Goal: Communication & Community: Answer question/provide support

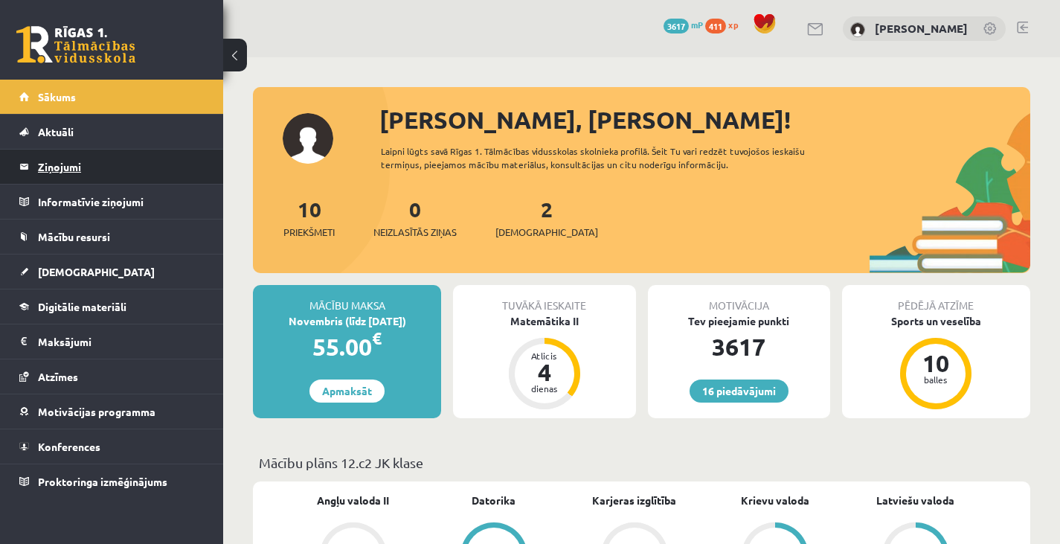
scroll to position [886, 0]
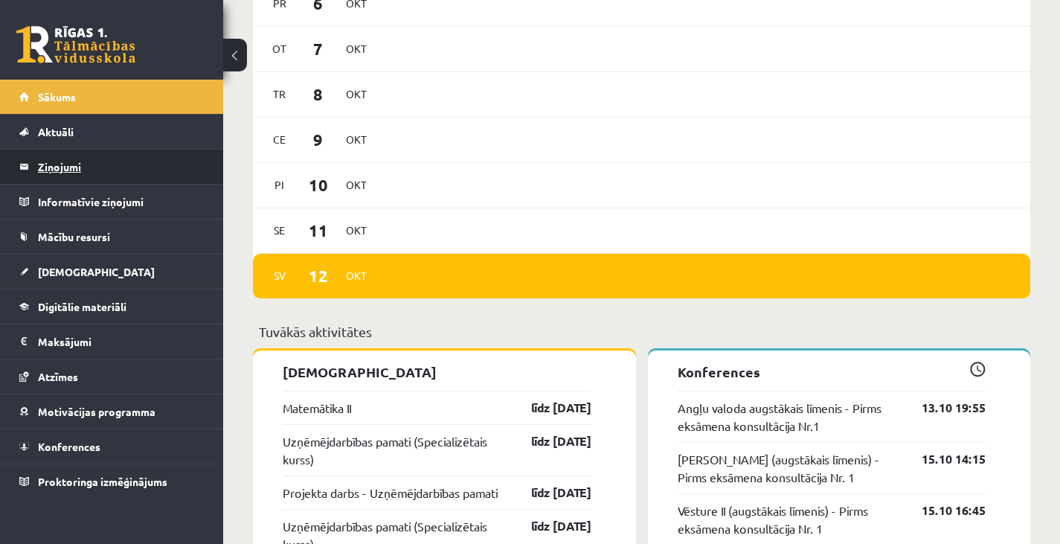
click at [94, 171] on legend "Ziņojumi 0" at bounding box center [121, 166] width 167 height 34
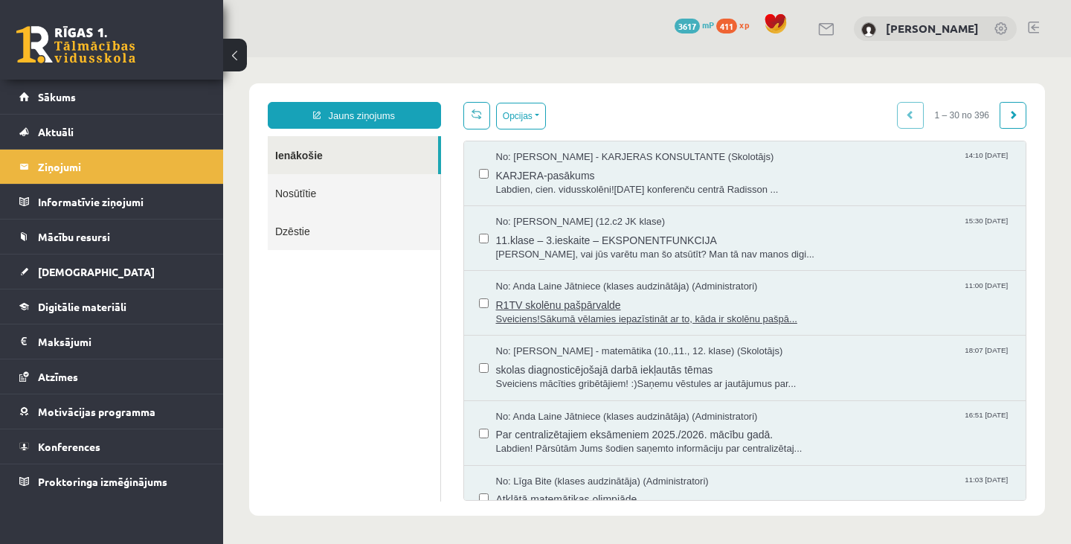
click at [710, 313] on span "Sveiciens!Sākumā vēlamies iepazīstināt ar to, kāda ir skolēnu pašpā..." at bounding box center [753, 319] width 515 height 14
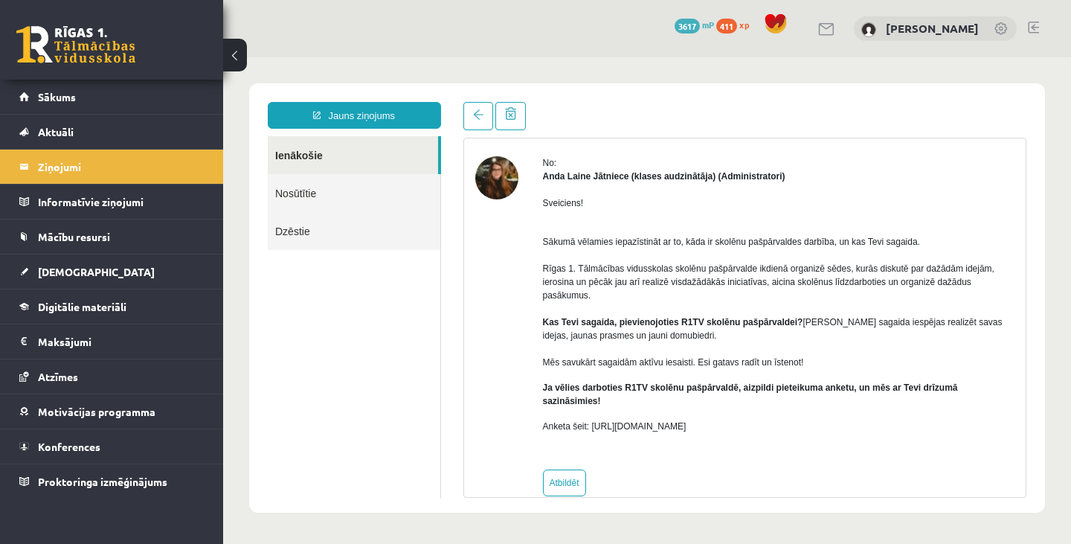
scroll to position [50, 0]
click at [479, 121] on link at bounding box center [478, 116] width 30 height 28
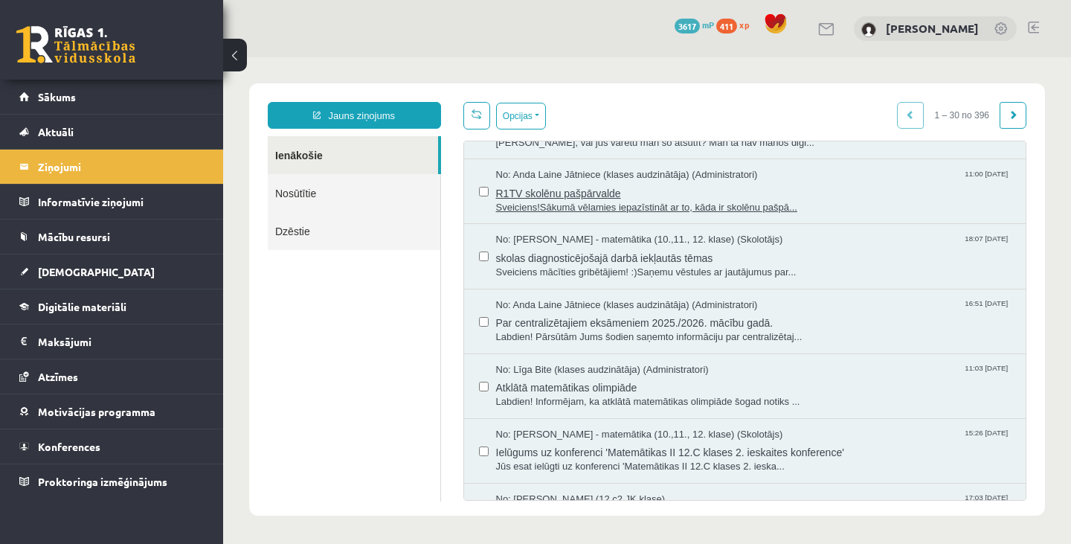
scroll to position [112, 0]
click at [651, 330] on span "Labdien! Pārsūtām Jums šodien saņemto informāciju par centralizētaj..." at bounding box center [753, 336] width 515 height 14
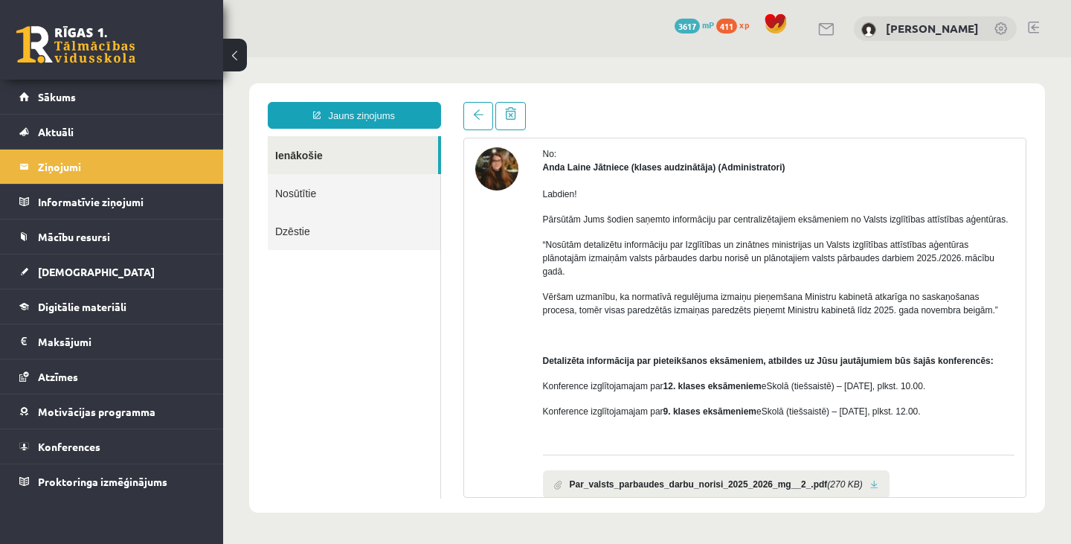
scroll to position [0, 0]
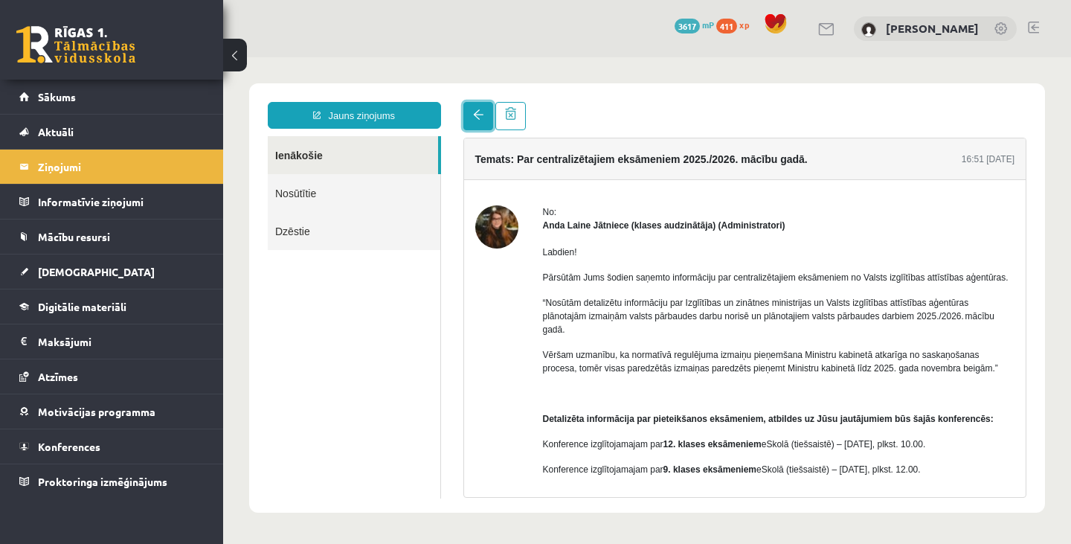
click at [471, 121] on link at bounding box center [478, 116] width 30 height 28
click at [480, 127] on link at bounding box center [478, 116] width 30 height 28
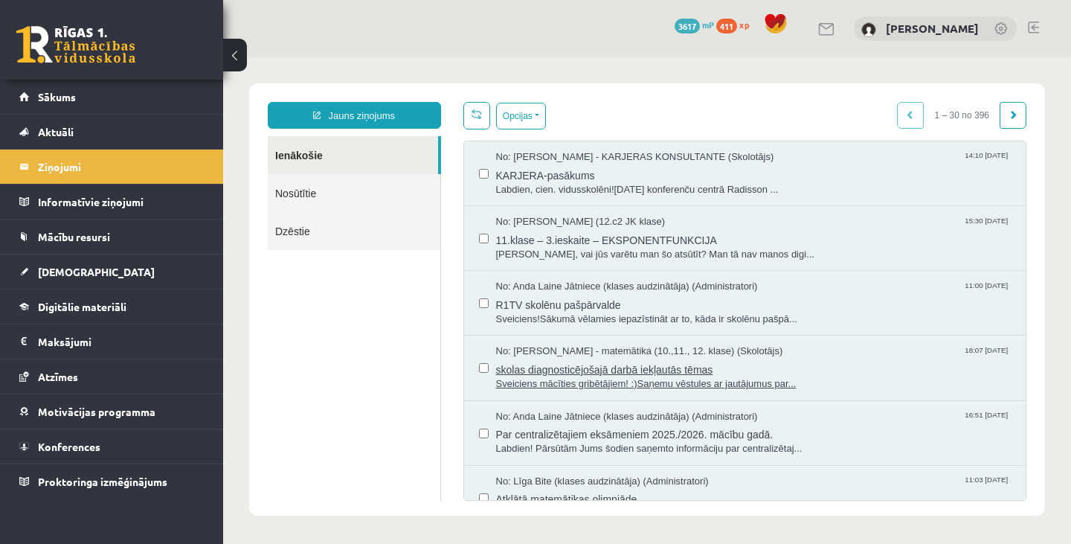
click at [621, 372] on span "skolas diagnosticējošajā darbā iekļautās tēmas" at bounding box center [753, 367] width 515 height 19
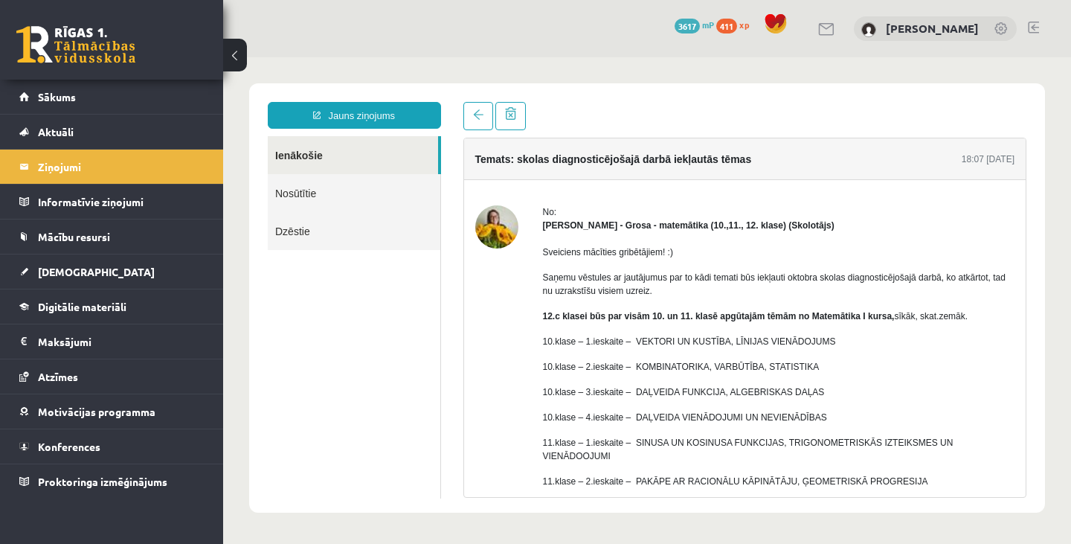
scroll to position [181, 0]
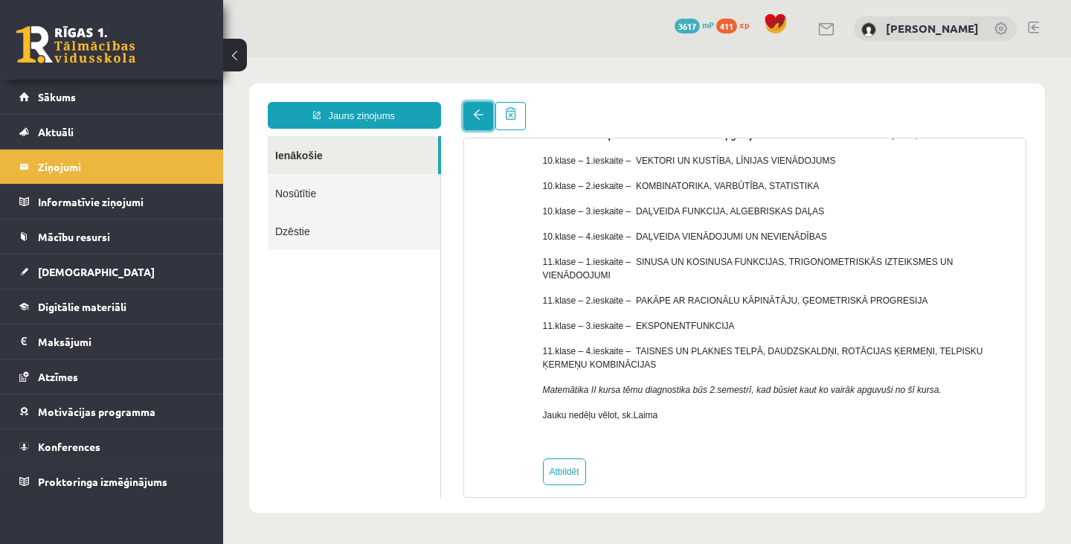
click at [468, 125] on link at bounding box center [478, 116] width 30 height 28
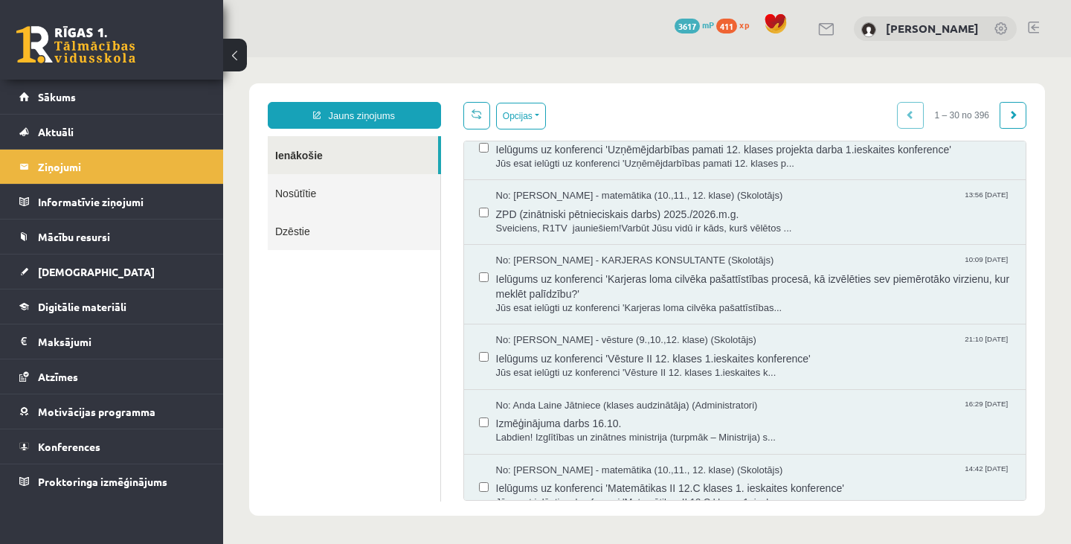
scroll to position [546, 0]
click at [560, 425] on span "Izmēģinājuma darbs 16.10." at bounding box center [753, 419] width 515 height 19
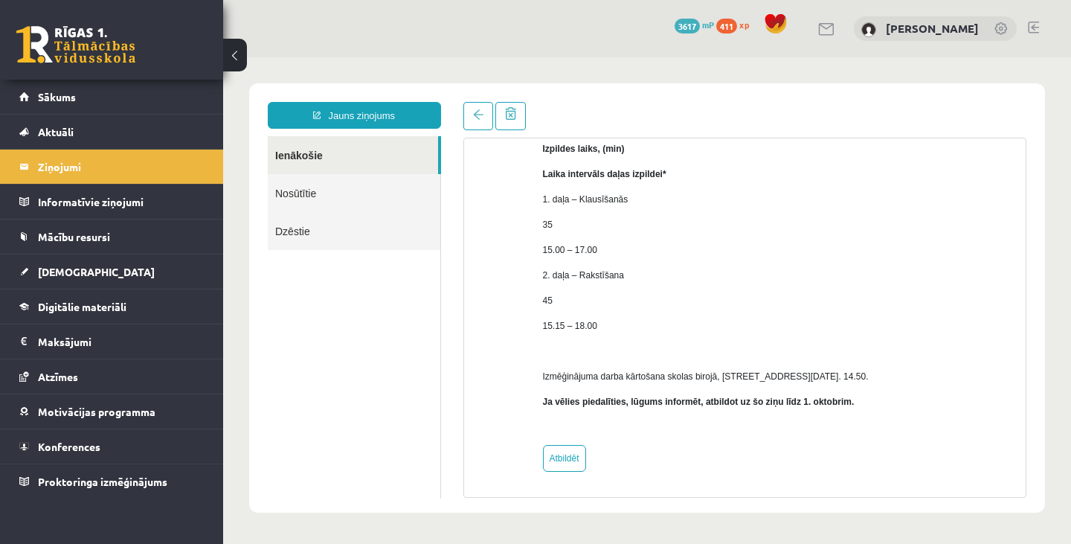
scroll to position [245, 0]
click at [361, 148] on link "Ienākošie" at bounding box center [353, 155] width 170 height 38
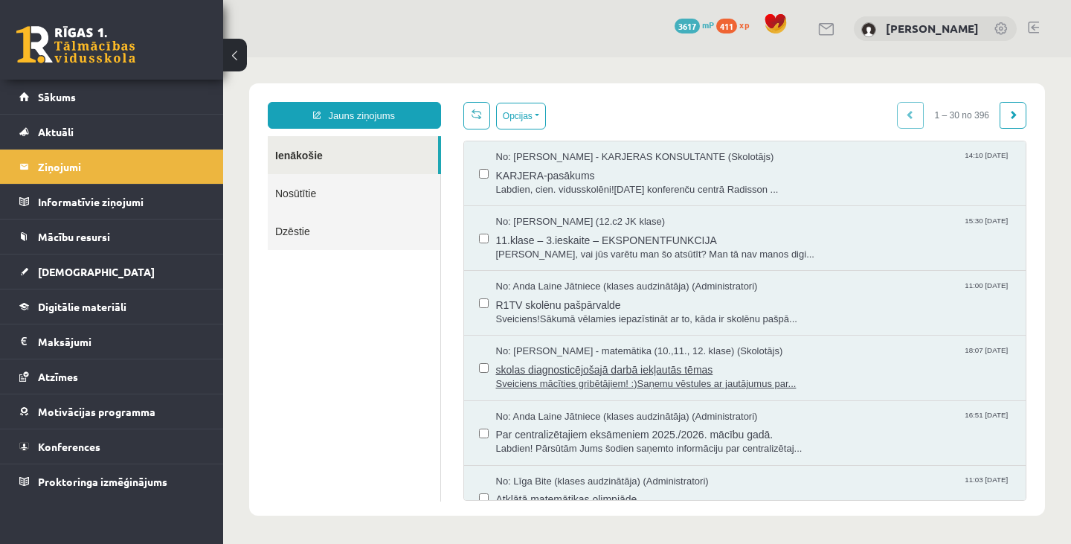
scroll to position [0, 0]
click at [684, 445] on span "Labdien! Pārsūtām Jums šodien saņemto informāciju par centralizētaj..." at bounding box center [753, 449] width 515 height 14
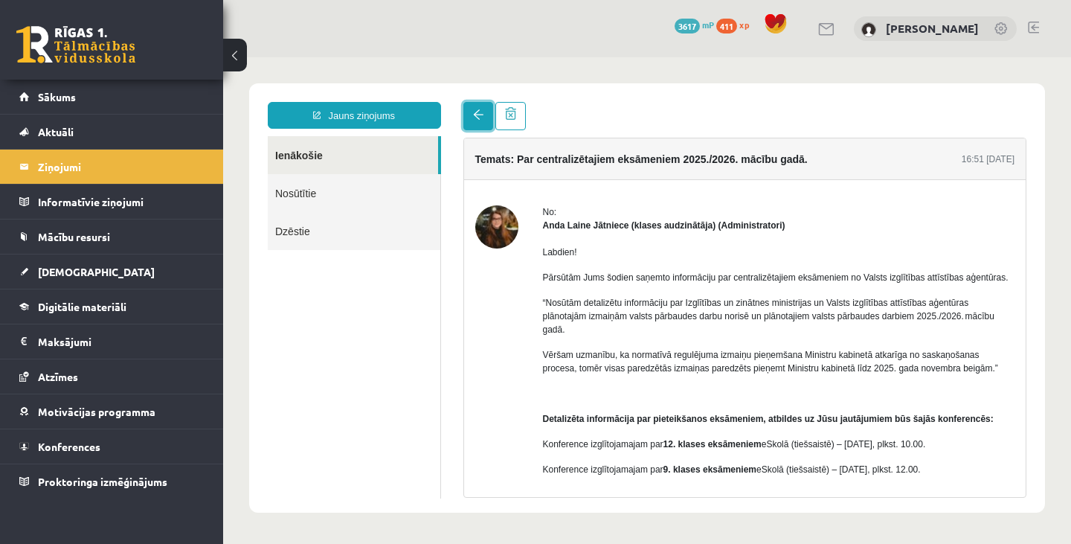
click at [466, 109] on link at bounding box center [478, 116] width 30 height 28
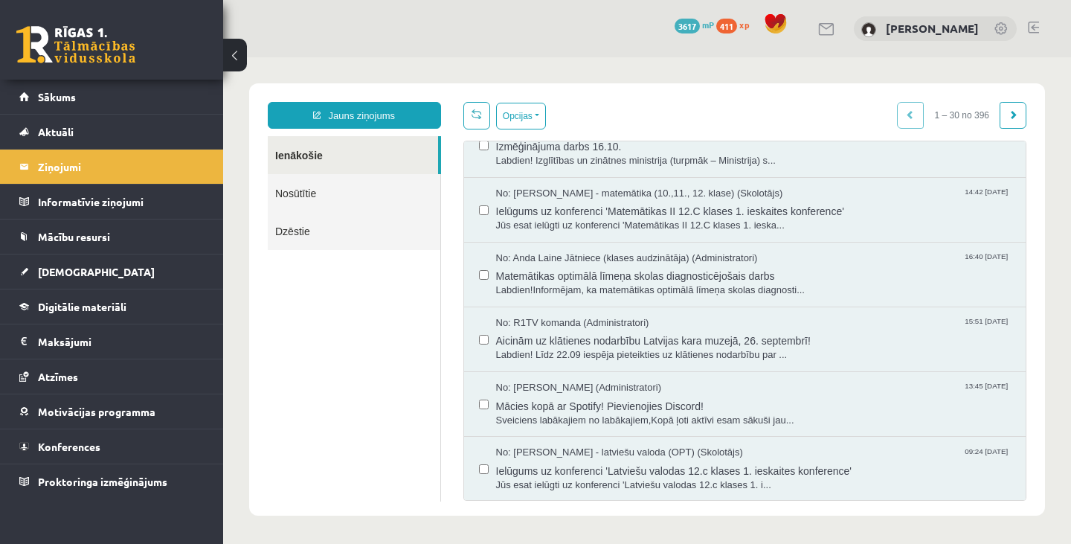
scroll to position [822, 0]
click at [570, 283] on span "Labdien!Informējam, ka matemātikas optimālā līmeņa skolas diagnosti..." at bounding box center [753, 290] width 515 height 14
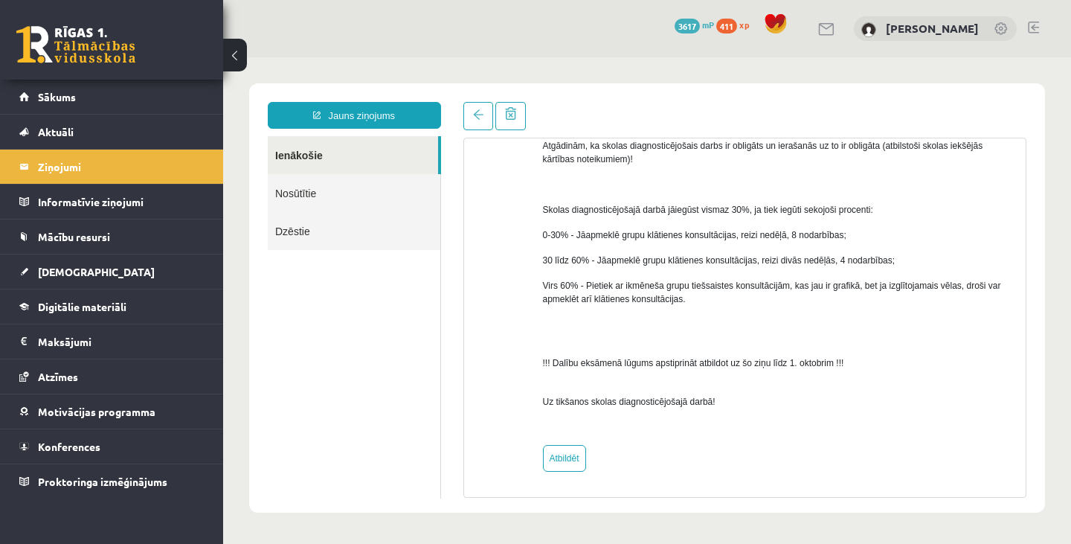
scroll to position [654, 0]
click at [563, 450] on link "Atbildēt" at bounding box center [564, 458] width 43 height 27
type input "**********"
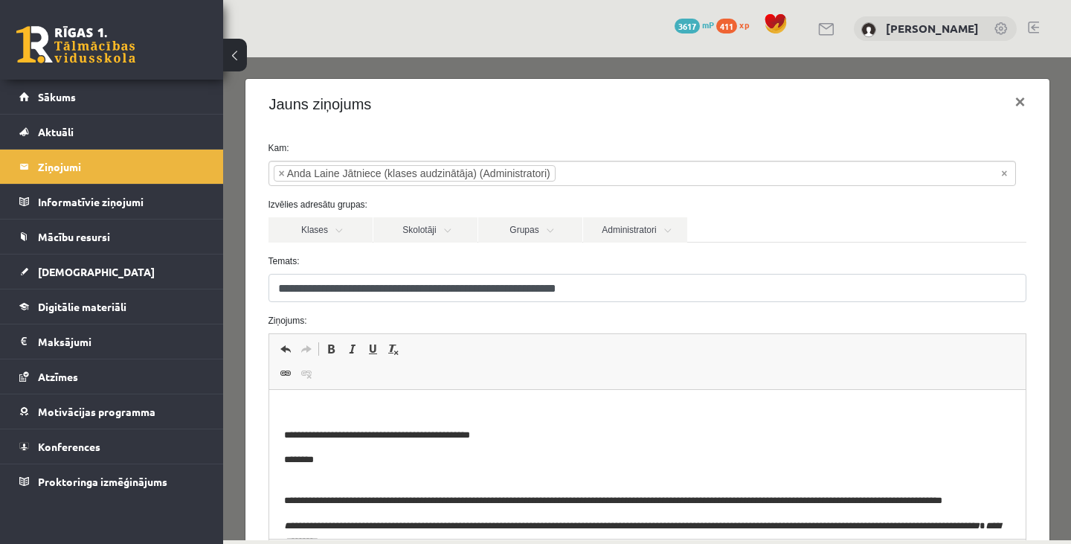
scroll to position [0, 0]
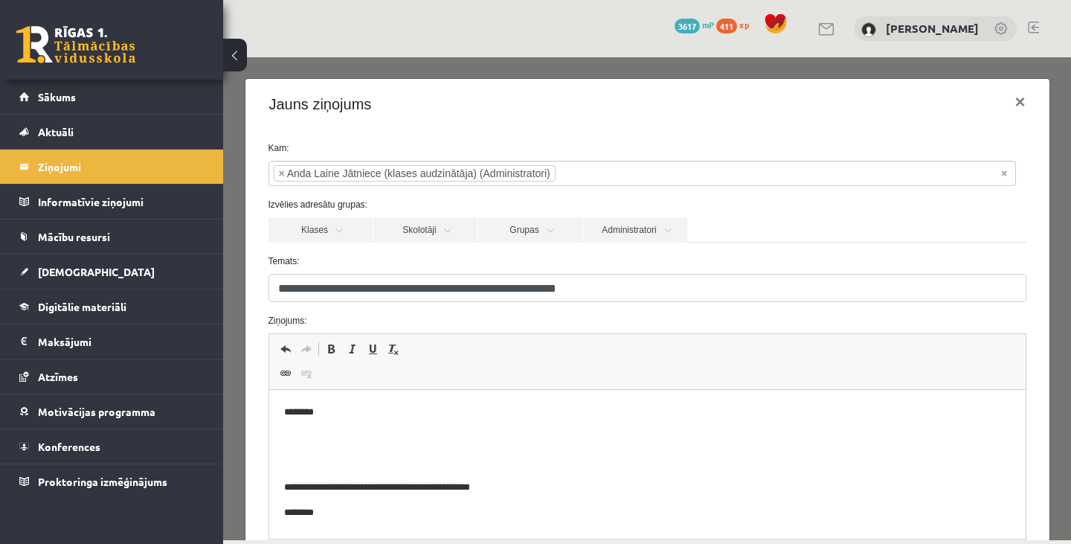
scroll to position [6, 0]
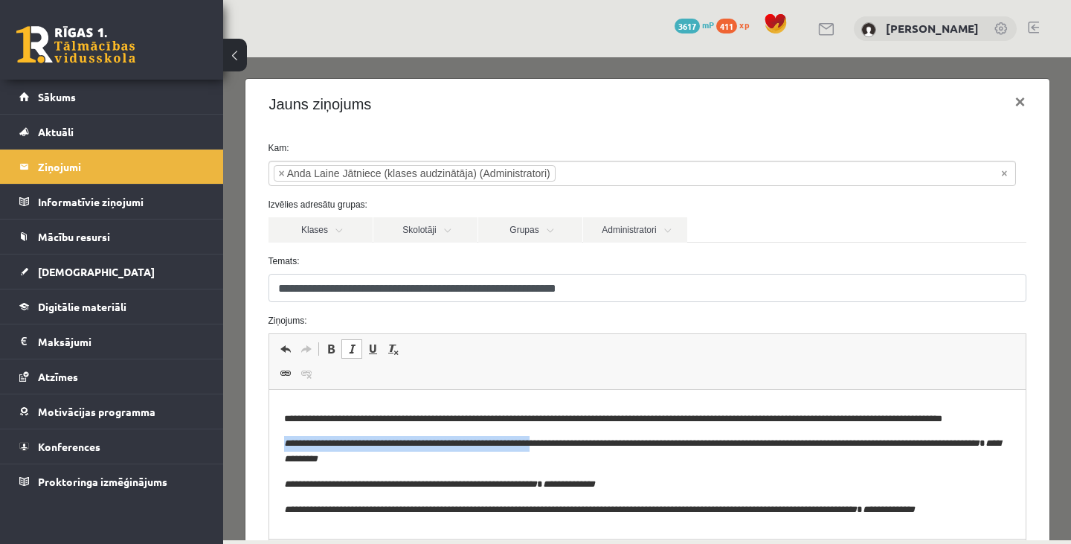
drag, startPoint x: 275, startPoint y: 455, endPoint x: 562, endPoint y: 461, distance: 287.1
copy icon "**********"
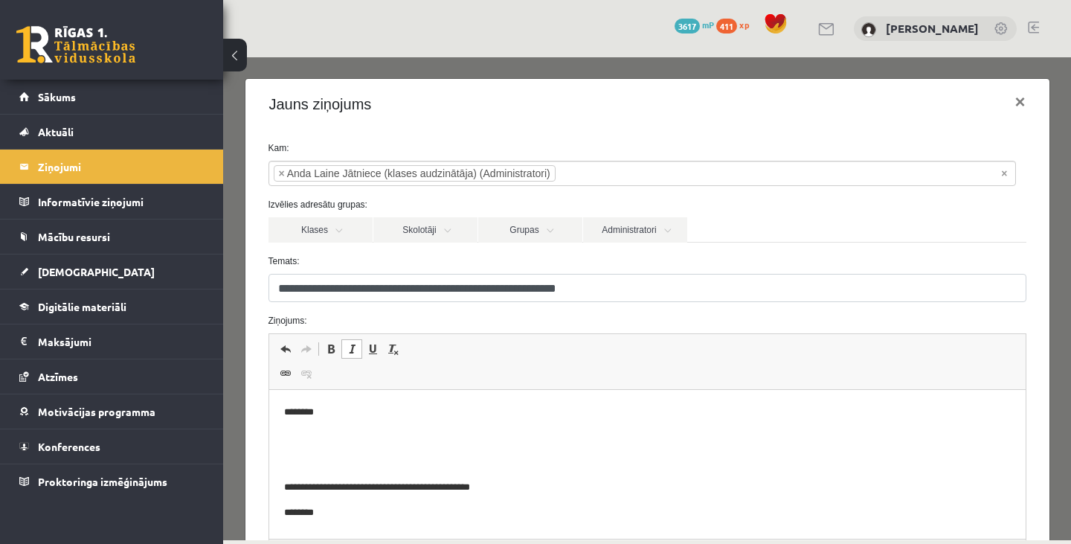
click at [482, 438] on p "Bagātinātā teksta redaktors, wiswyg-editor-47433817632760-1760302582-489" at bounding box center [646, 438] width 726 height 16
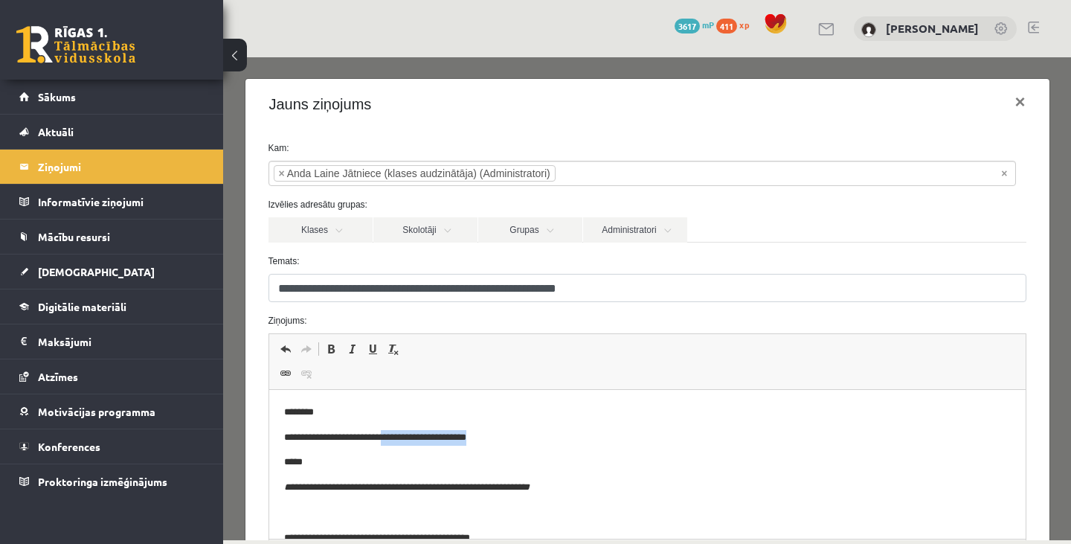
drag, startPoint x: 599, startPoint y: 439, endPoint x: 401, endPoint y: 438, distance: 198.5
click at [401, 438] on p "**********" at bounding box center [635, 438] width 705 height 16
click at [483, 455] on p "*****" at bounding box center [635, 462] width 705 height 16
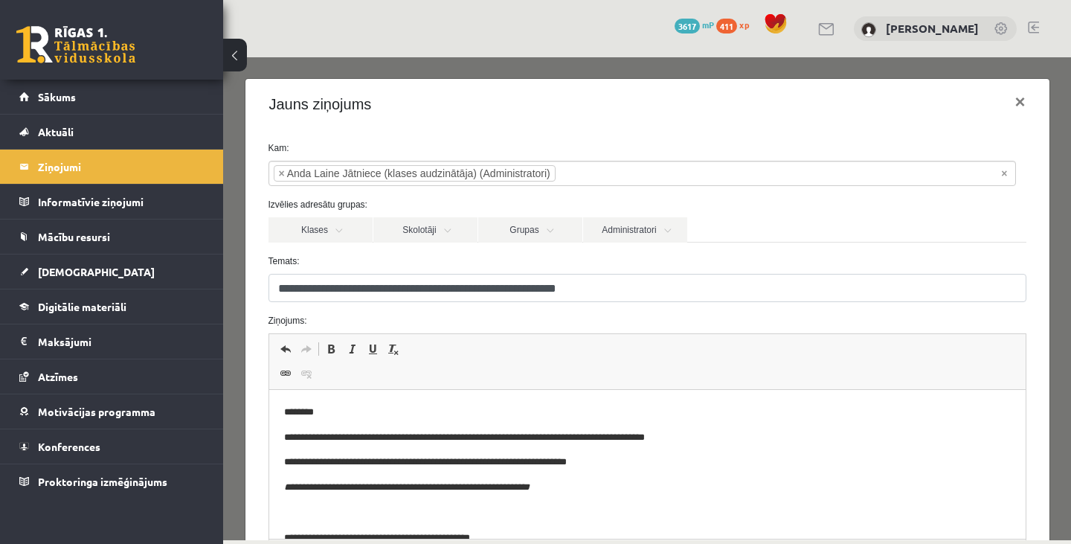
scroll to position [3, 0]
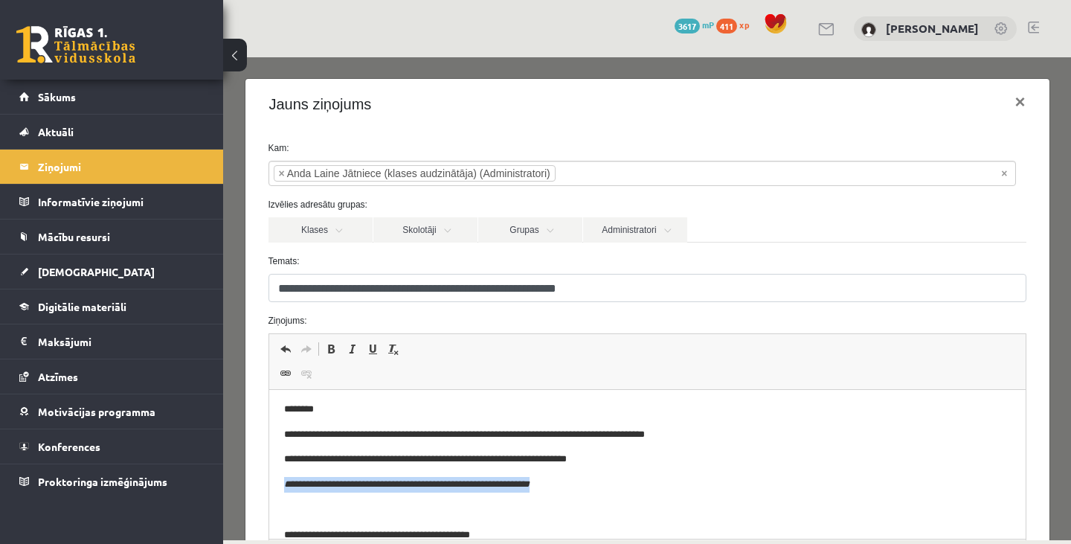
drag, startPoint x: 598, startPoint y: 480, endPoint x: 144, endPoint y: 485, distance: 454.3
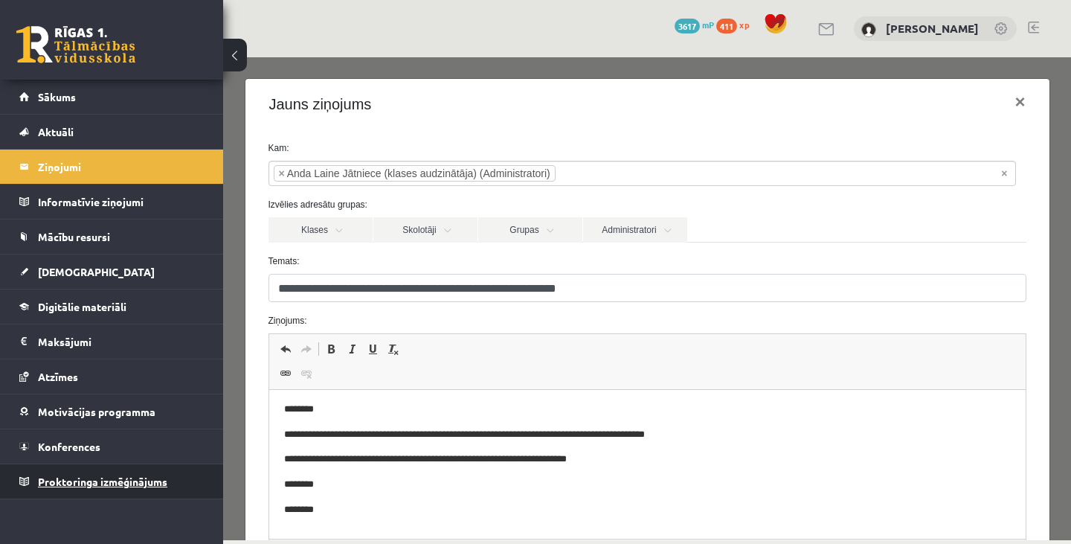
scroll to position [4, 0]
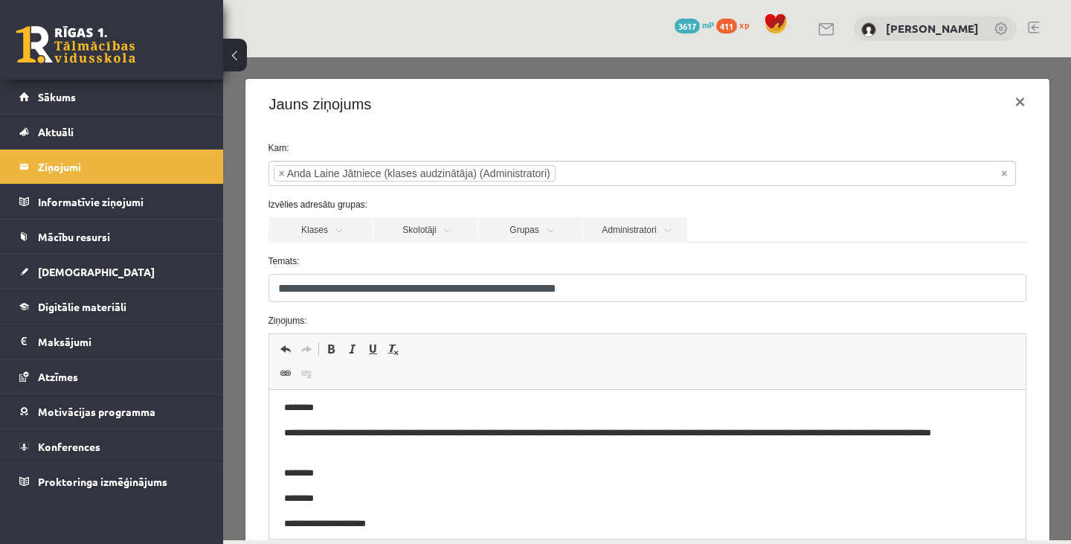
click at [651, 475] on p "********" at bounding box center [635, 473] width 705 height 16
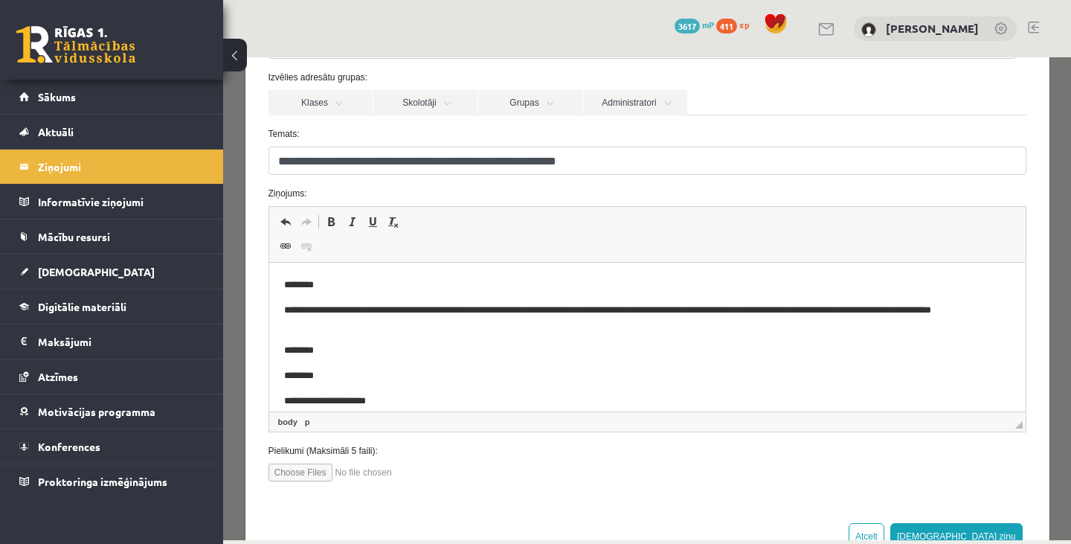
scroll to position [176, 0]
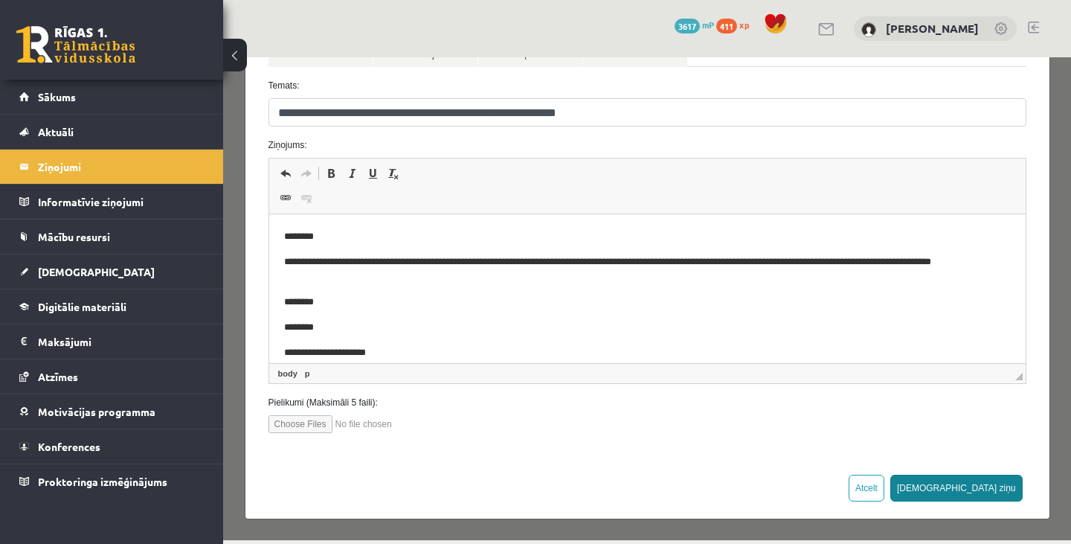
click at [995, 491] on button "Sūtīt ziņu" at bounding box center [956, 487] width 132 height 27
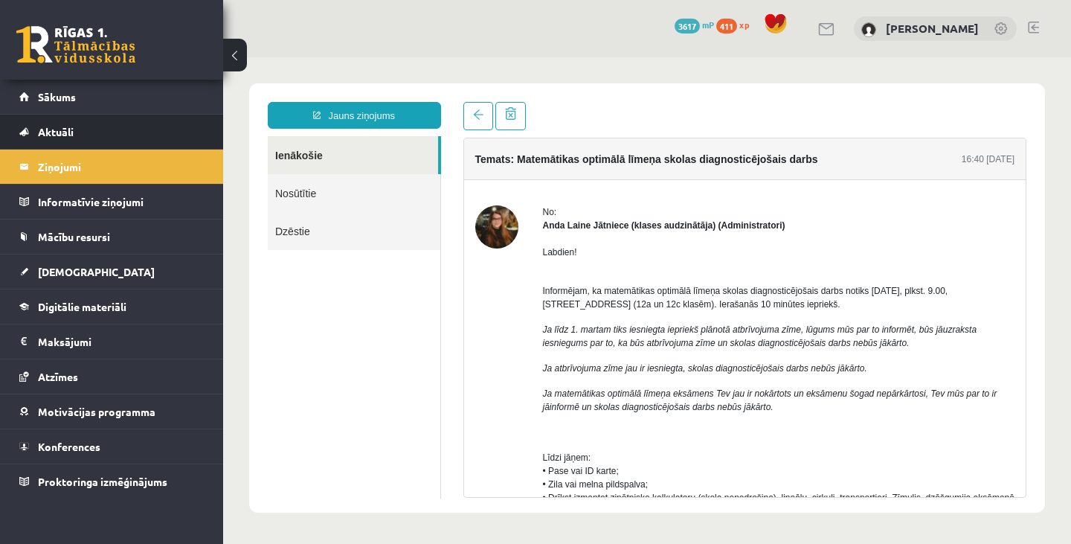
scroll to position [0, 0]
click at [330, 188] on link "Nosūtītie" at bounding box center [354, 193] width 173 height 38
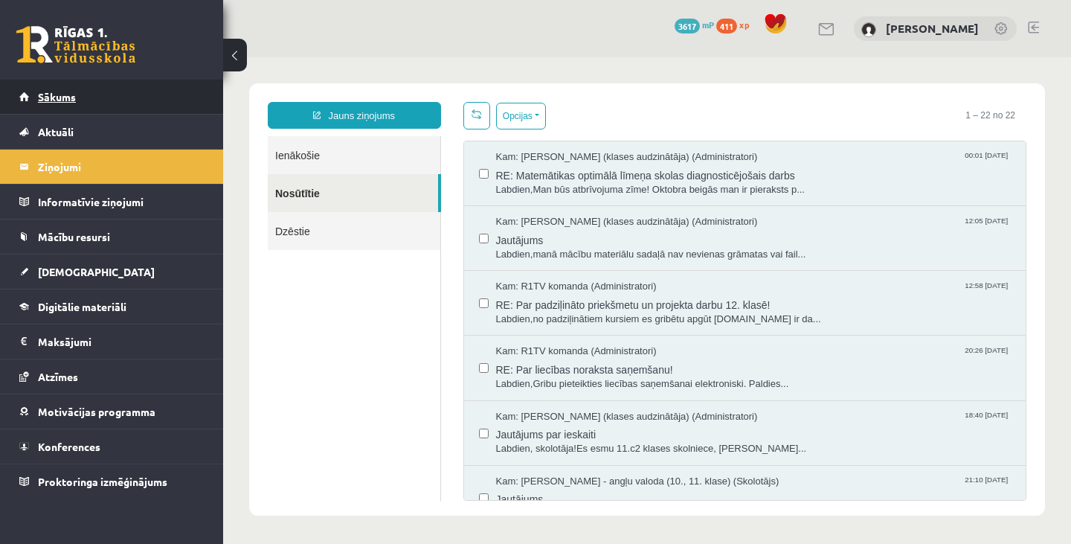
click at [140, 106] on link "Sākums" at bounding box center [111, 97] width 185 height 34
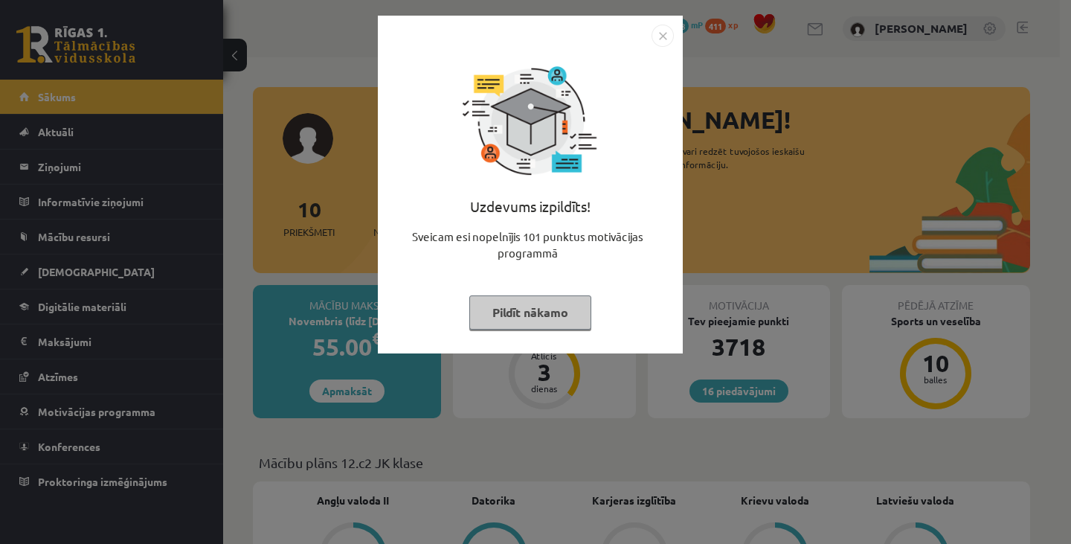
click at [569, 311] on button "Pildīt nākamo" at bounding box center [530, 312] width 122 height 34
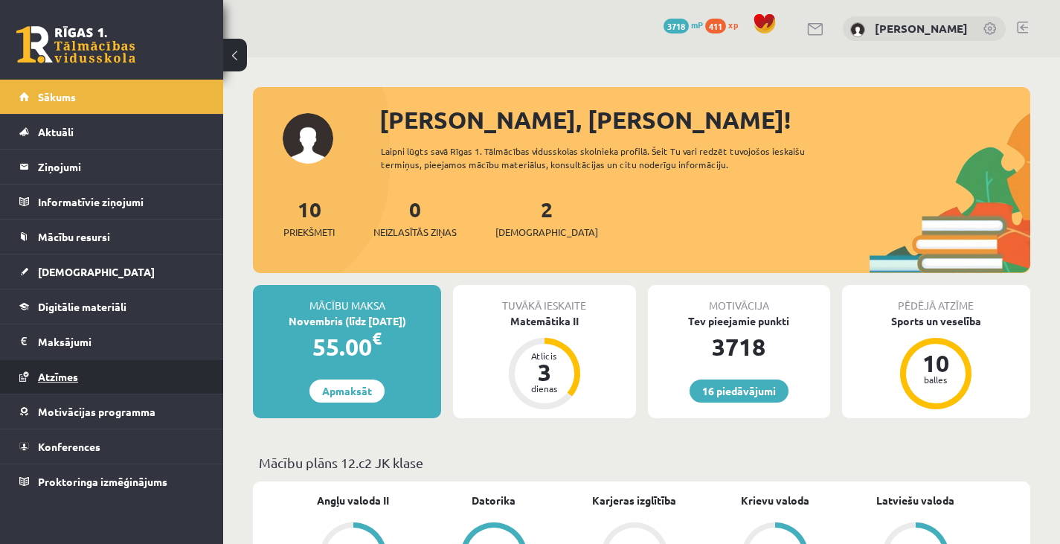
click at [137, 378] on link "Atzīmes" at bounding box center [111, 376] width 185 height 34
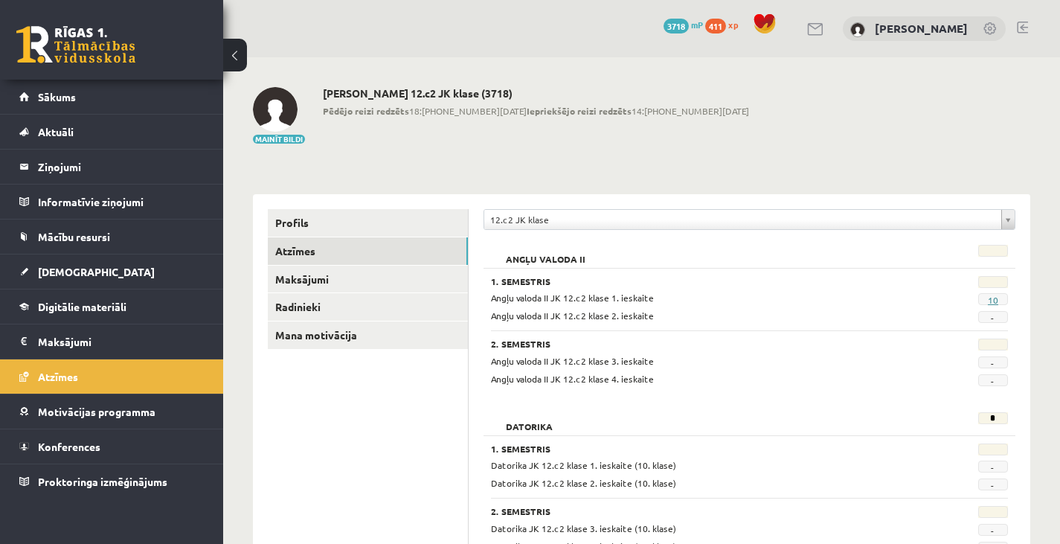
click at [995, 300] on link "10" at bounding box center [992, 300] width 10 height 12
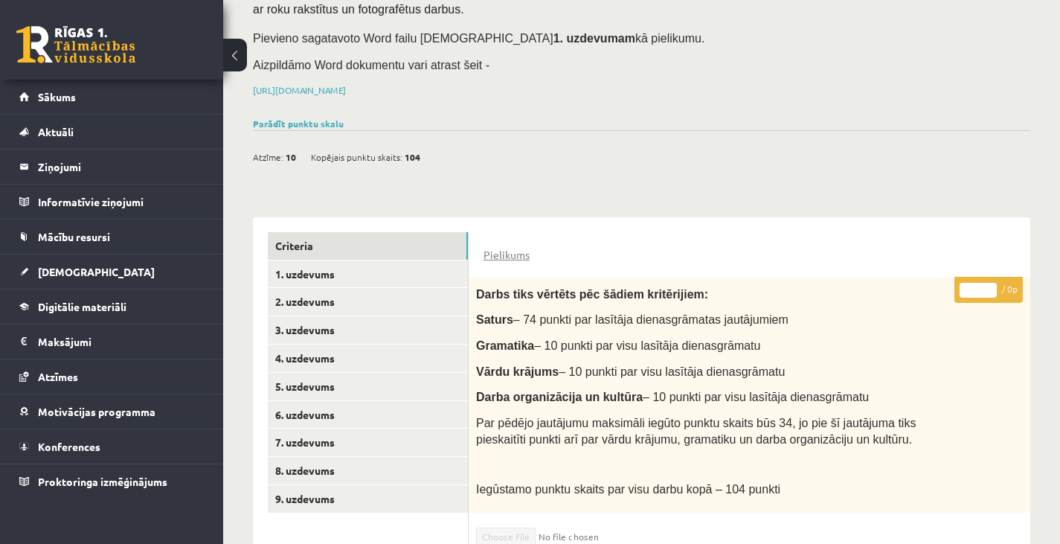
scroll to position [147, 0]
click at [390, 262] on link "1. uzdevums" at bounding box center [368, 275] width 200 height 28
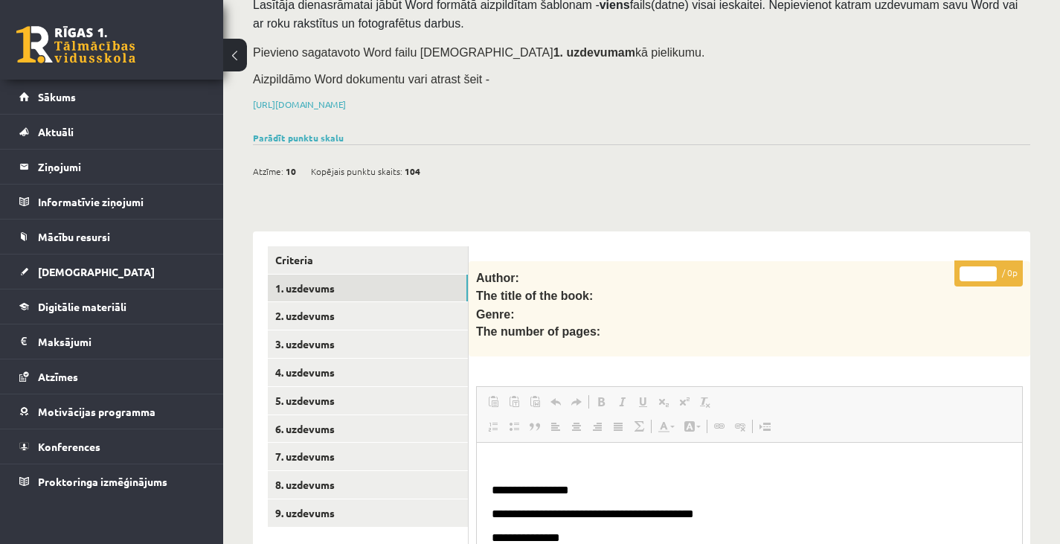
scroll to position [104, 0]
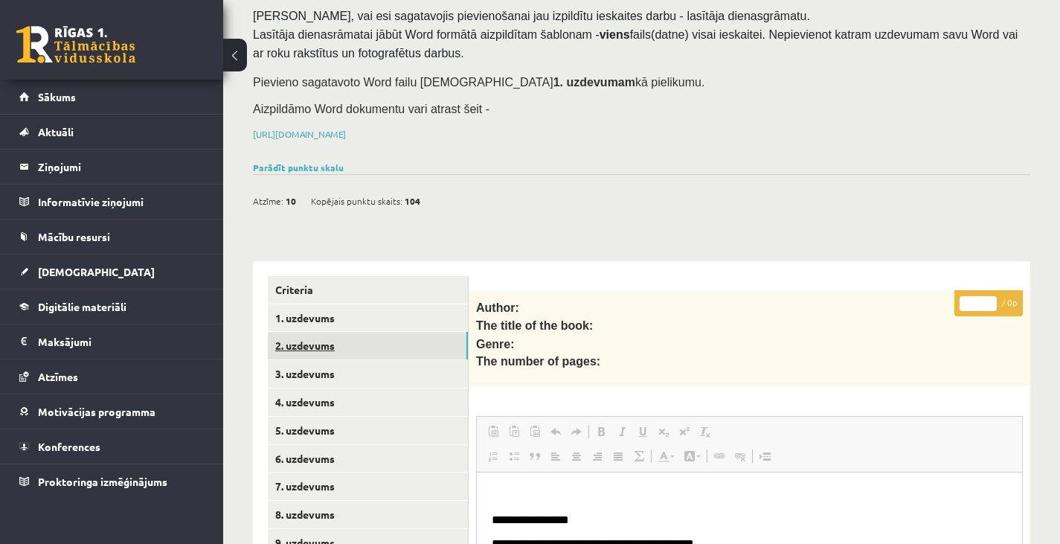
click at [362, 332] on link "2. uzdevums" at bounding box center [368, 346] width 200 height 28
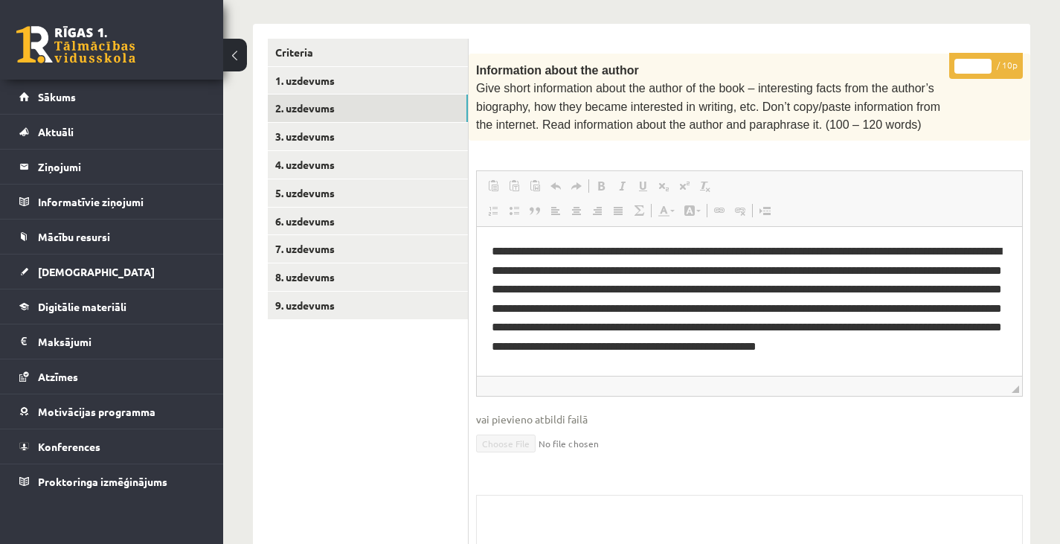
scroll to position [0, 0]
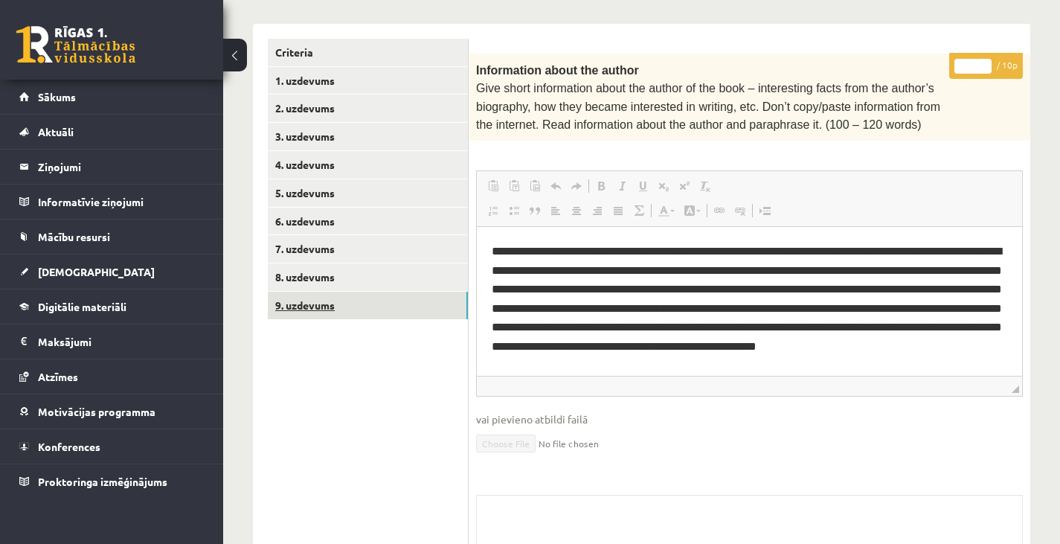
click at [317, 316] on link "9. uzdevums" at bounding box center [368, 305] width 200 height 28
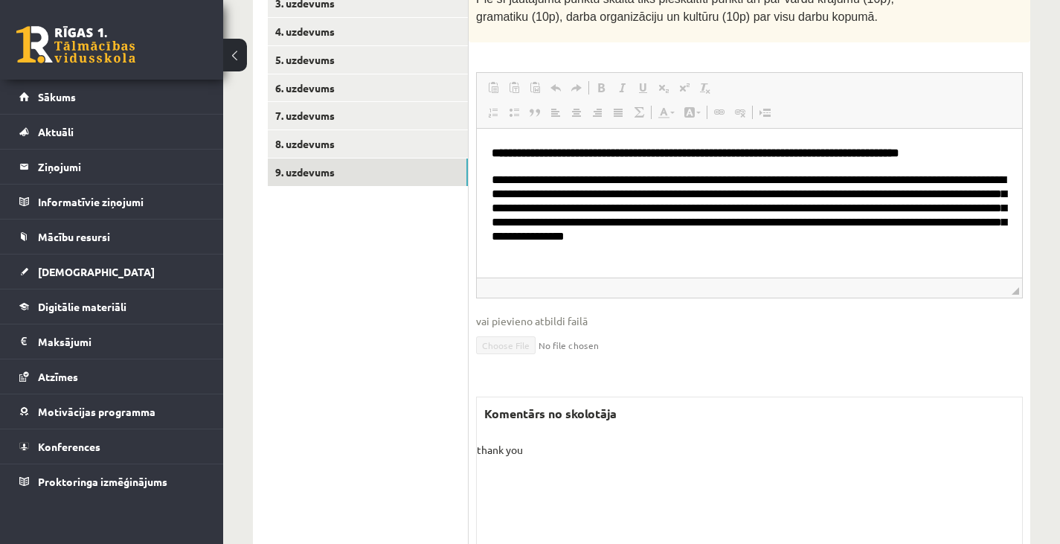
scroll to position [473, 0]
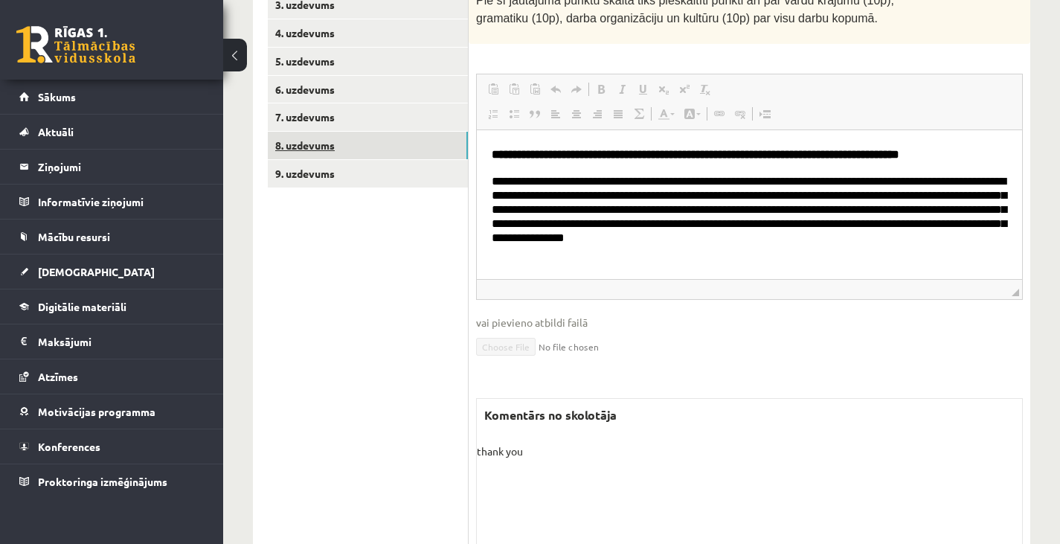
click at [400, 135] on link "8. uzdevums" at bounding box center [368, 146] width 200 height 28
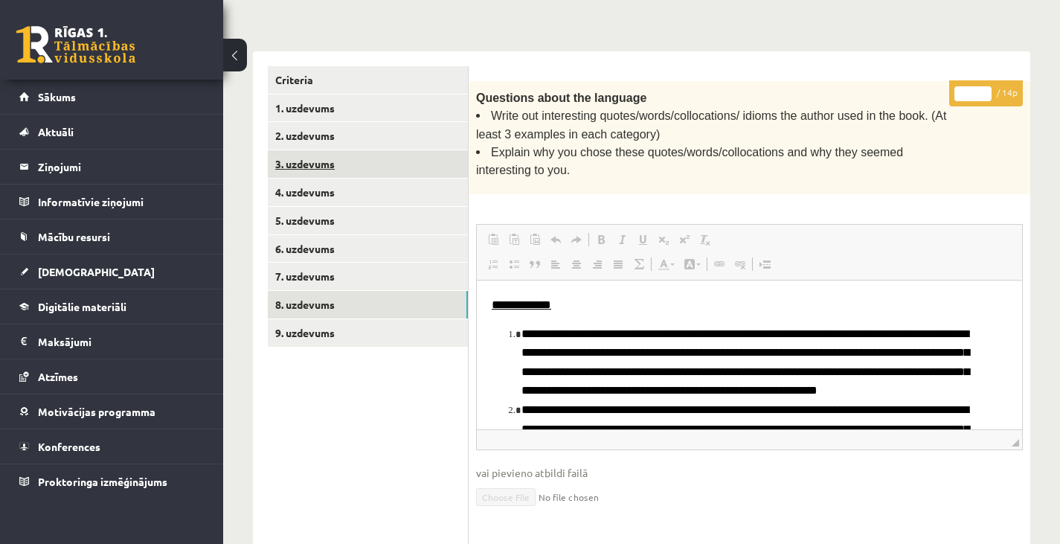
scroll to position [0, 0]
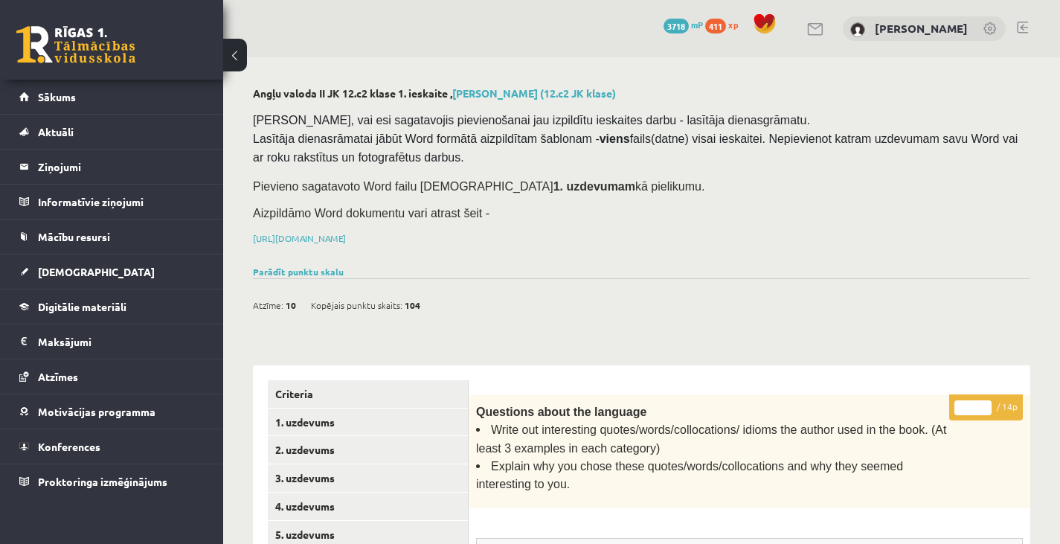
click at [313, 278] on div "Atzīme: 10 Kopējais punktu skaits: 104" at bounding box center [641, 297] width 777 height 38
click at [320, 265] on link "Parādīt punktu skalu" at bounding box center [298, 271] width 91 height 12
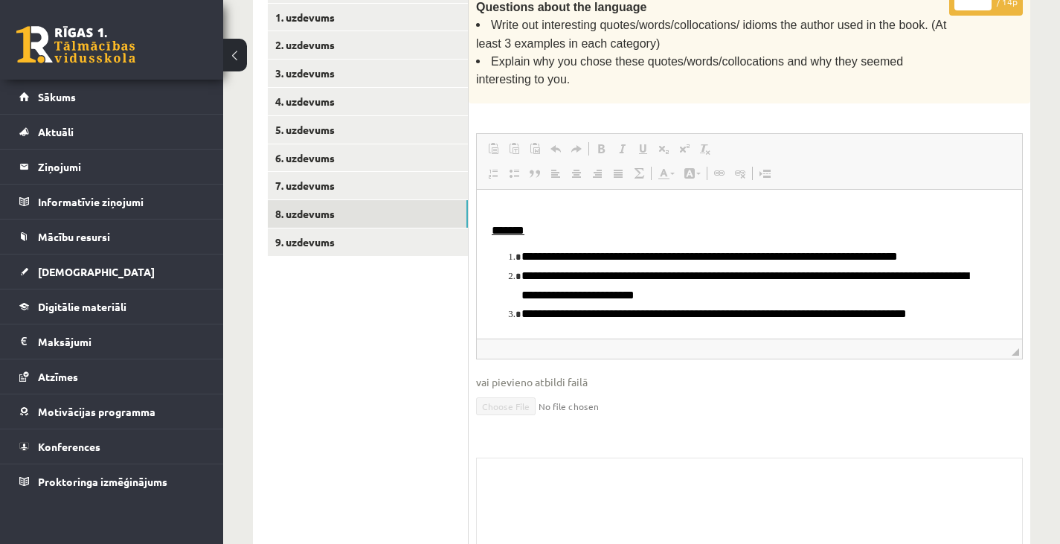
scroll to position [627, 0]
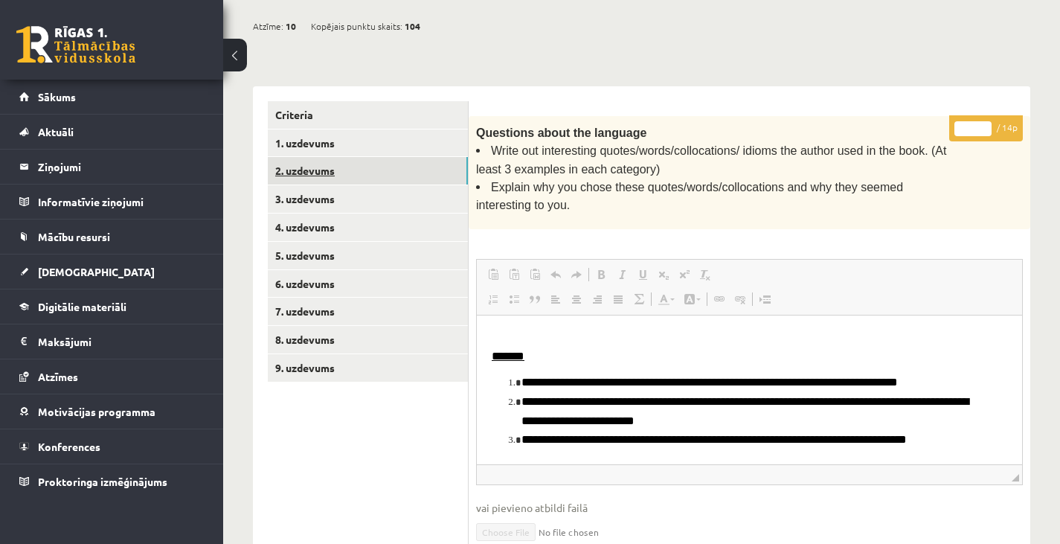
click at [353, 173] on link "2. uzdevums" at bounding box center [368, 171] width 200 height 28
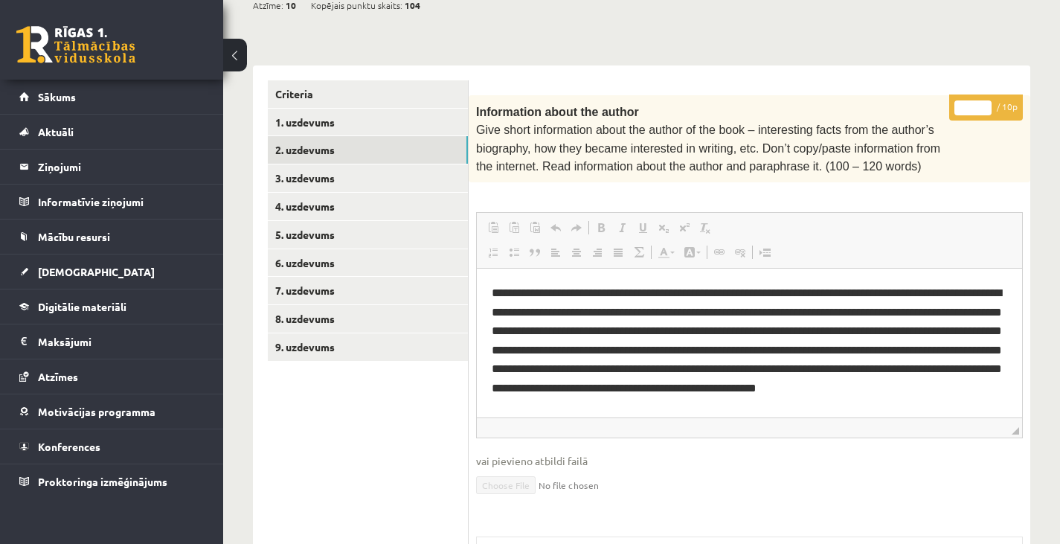
scroll to position [636, 0]
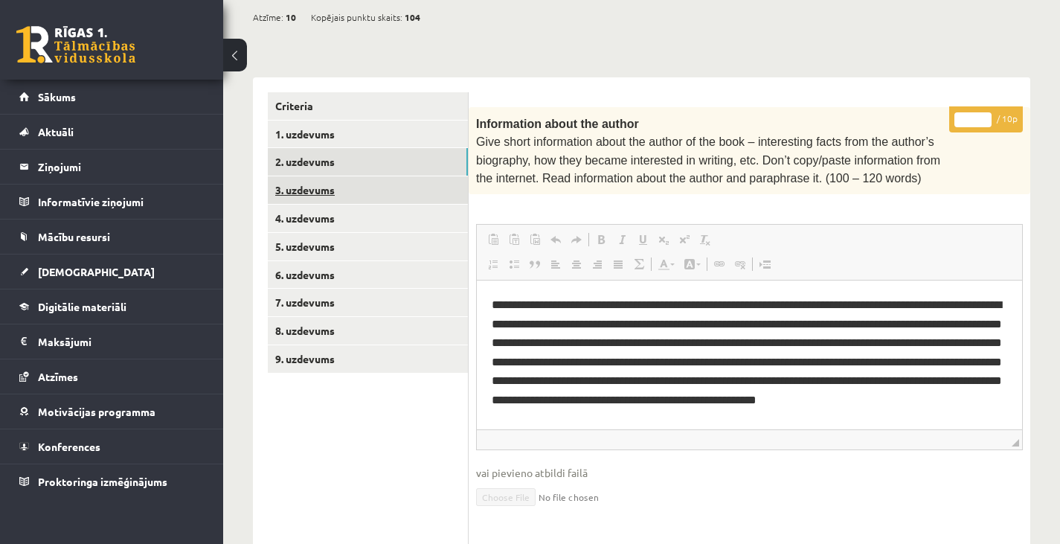
click at [349, 184] on link "3. uzdevums" at bounding box center [368, 190] width 200 height 28
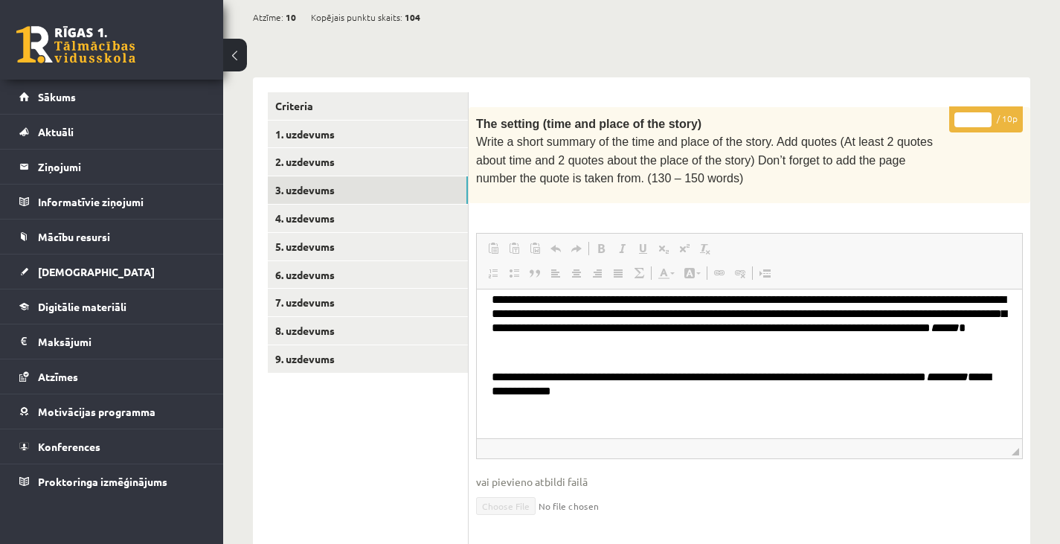
scroll to position [315, 0]
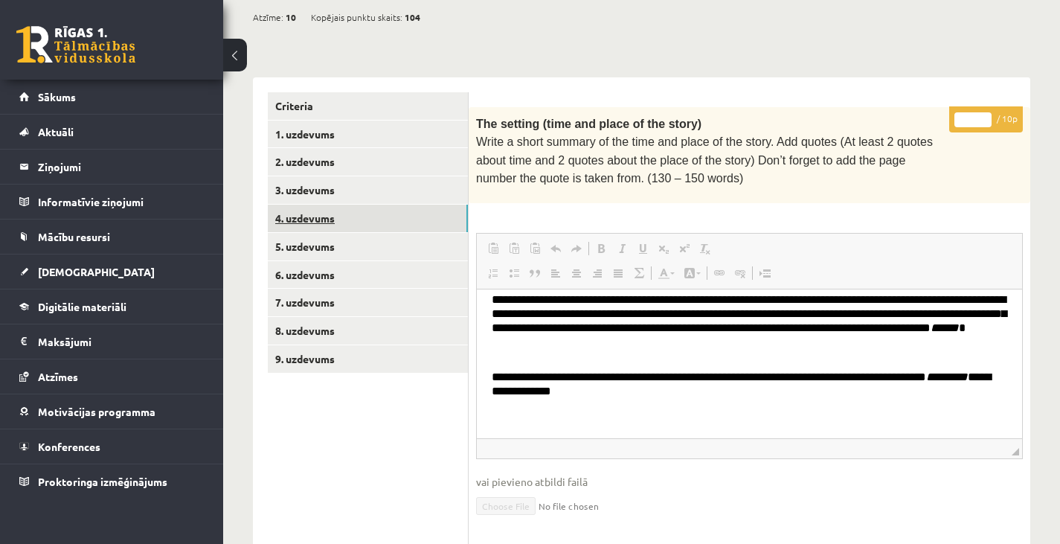
click at [337, 206] on link "4. uzdevums" at bounding box center [368, 218] width 200 height 28
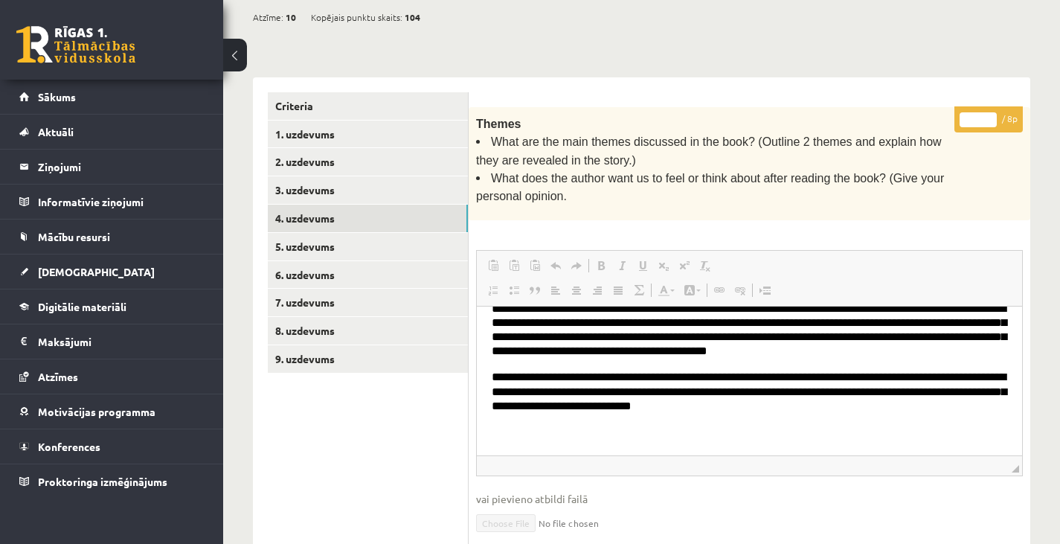
scroll to position [171, 0]
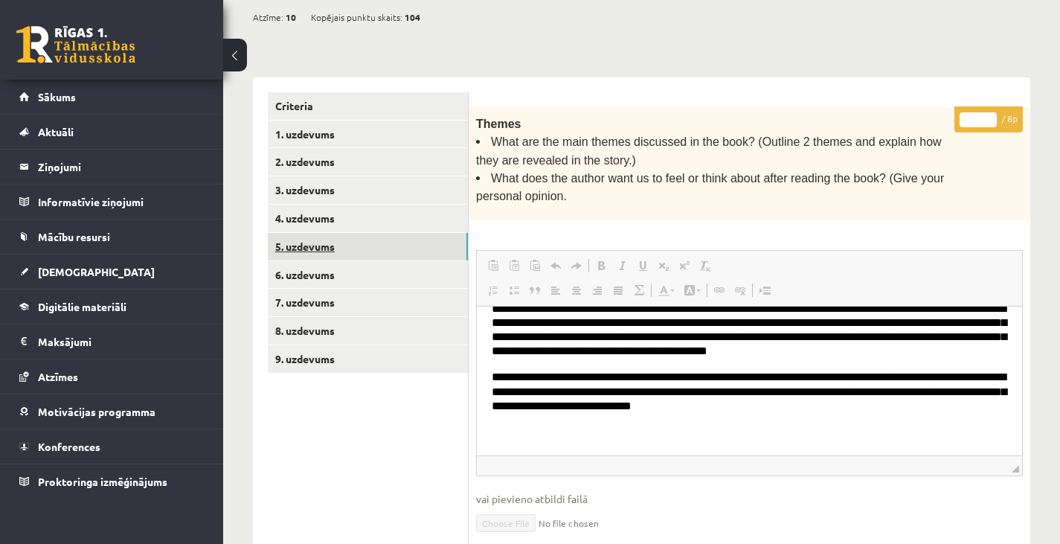
click at [382, 251] on link "5. uzdevums" at bounding box center [368, 247] width 200 height 28
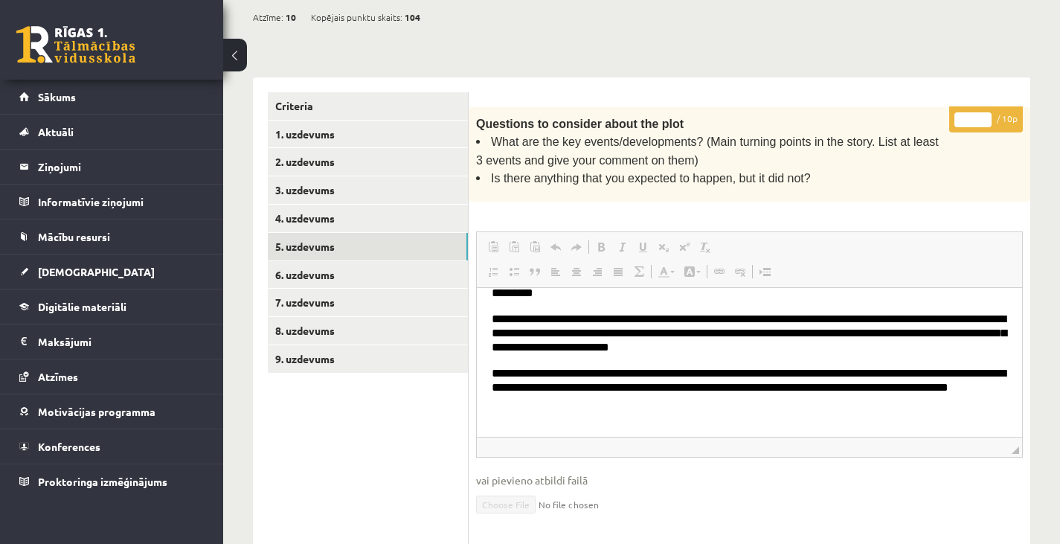
scroll to position [141, 0]
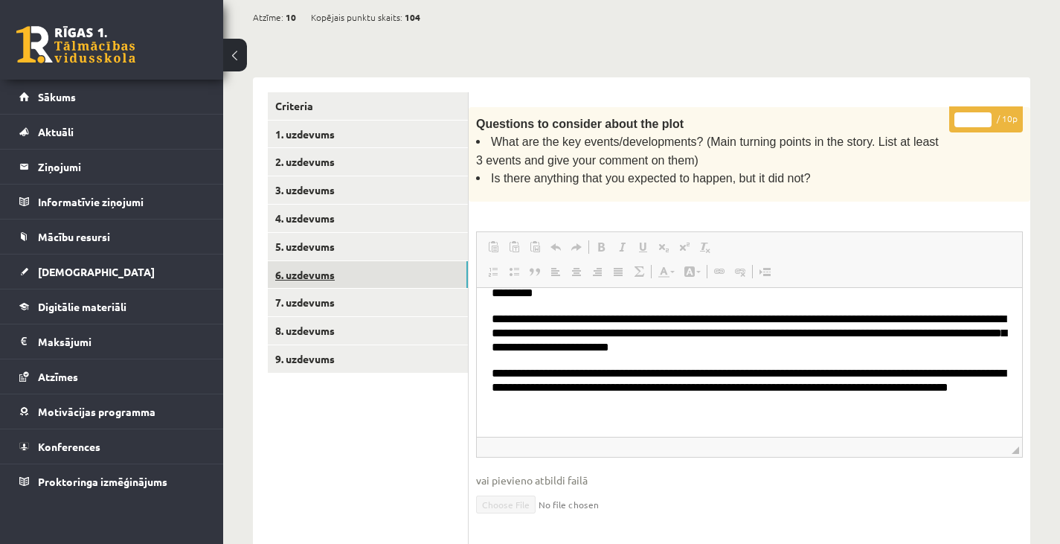
click at [343, 274] on link "6. uzdevums" at bounding box center [368, 275] width 200 height 28
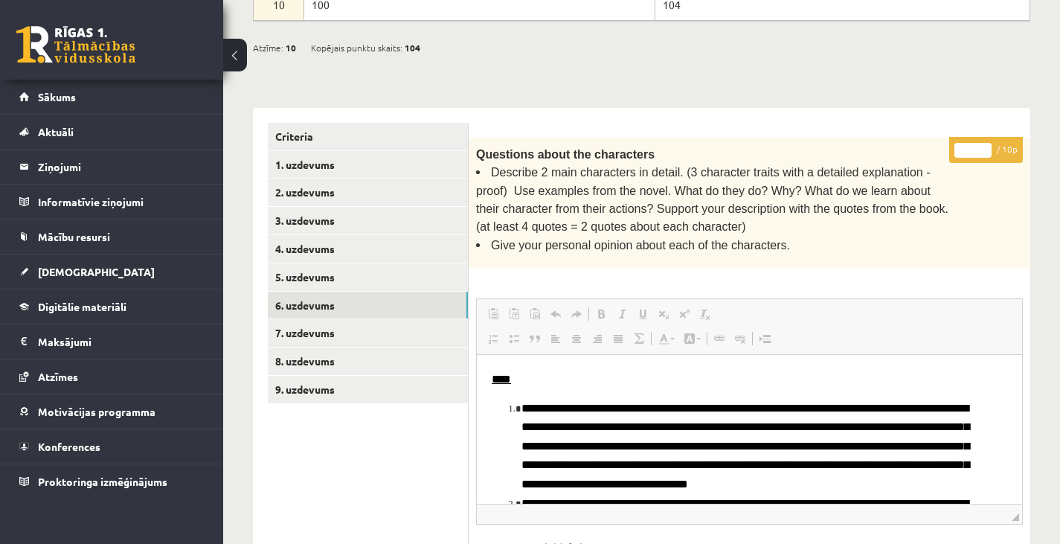
scroll to position [606, 0]
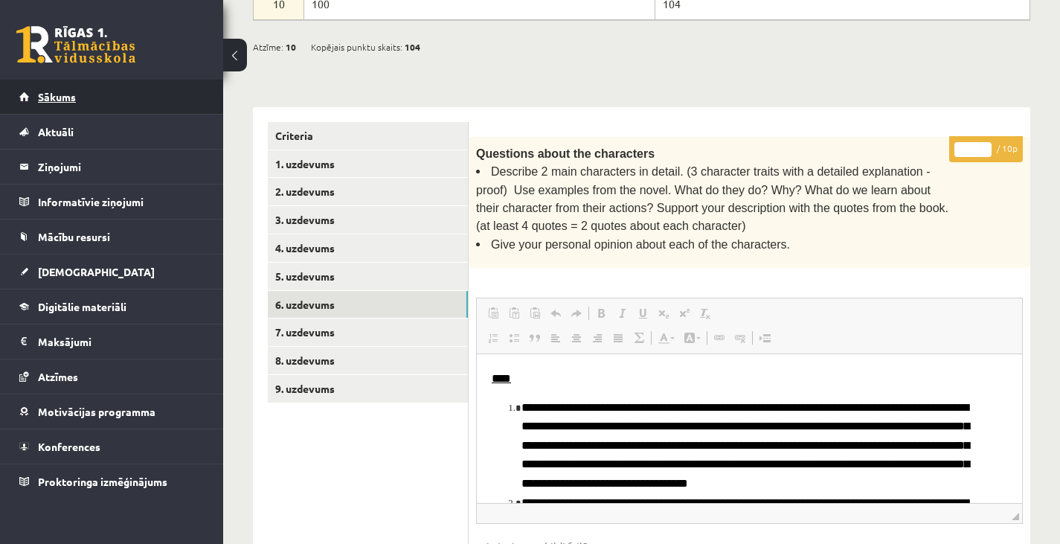
click at [131, 112] on link "Sākums" at bounding box center [111, 97] width 185 height 34
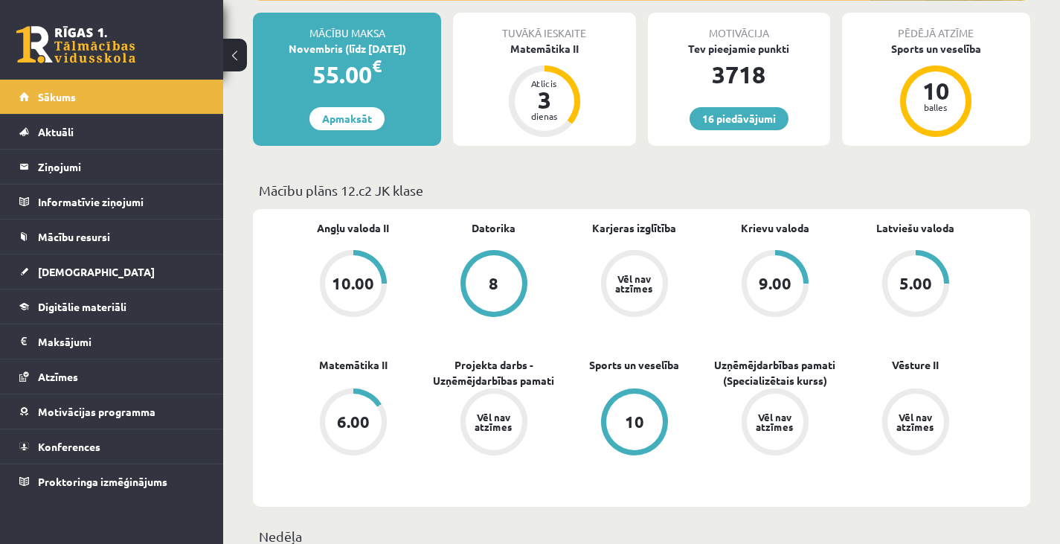
scroll to position [271, 0]
click at [136, 99] on link "Sākums" at bounding box center [111, 97] width 185 height 34
